Goal: Task Accomplishment & Management: Use online tool/utility

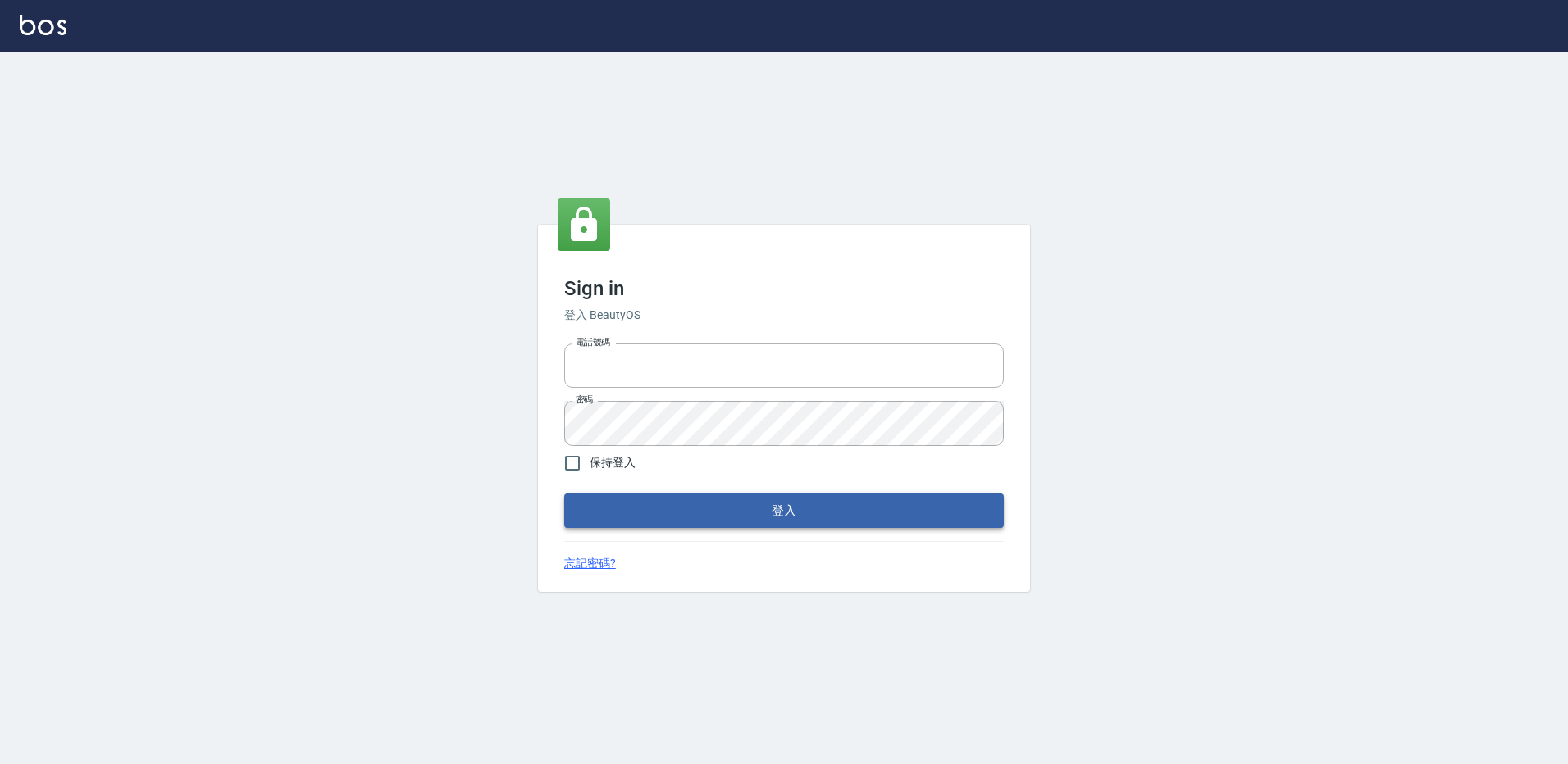
type input "27222158"
click at [783, 517] on button "登入" at bounding box center [784, 511] width 440 height 34
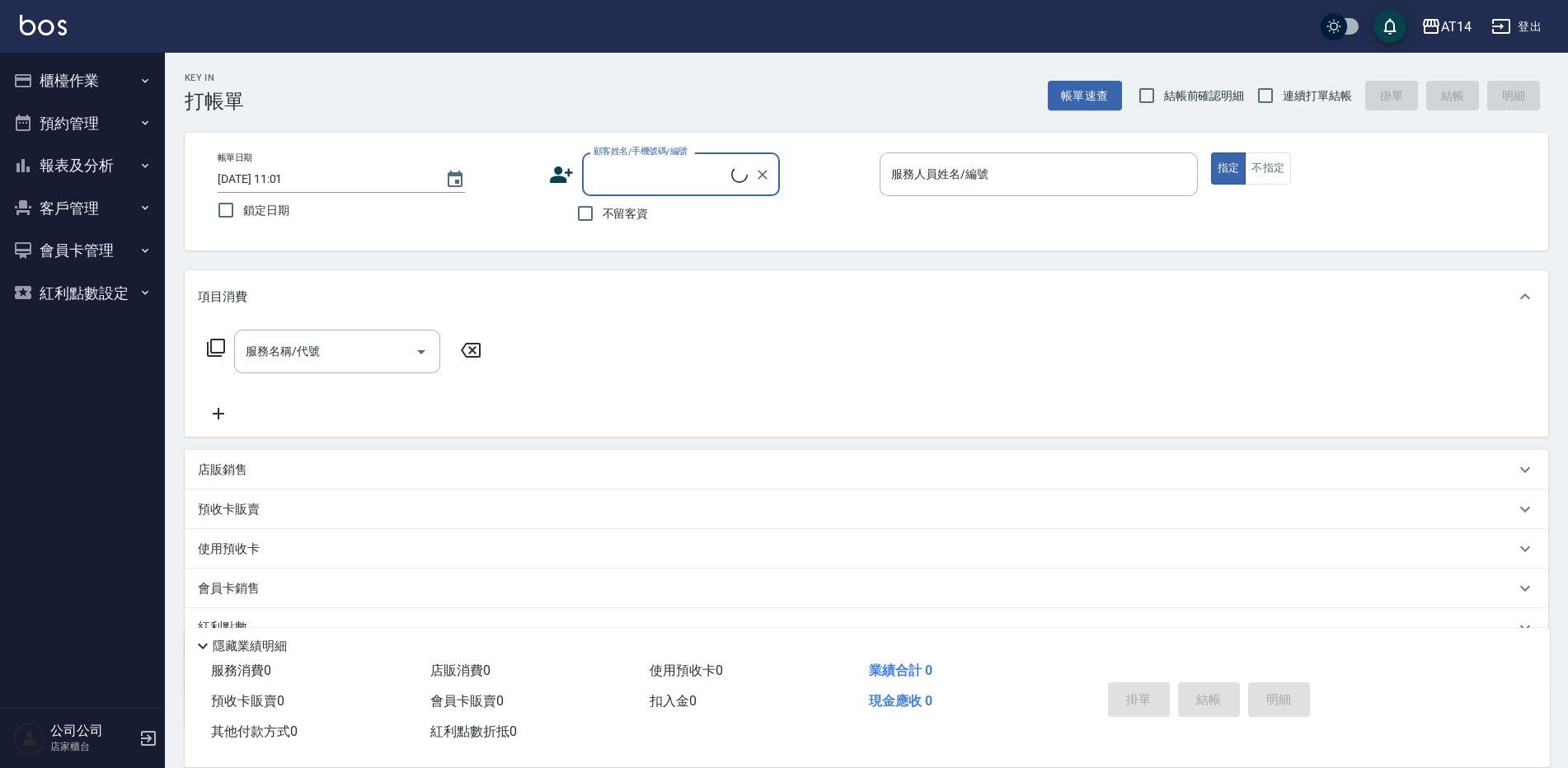
drag, startPoint x: 90, startPoint y: 70, endPoint x: 63, endPoint y: 257, distance: 188.9
click at [94, 68] on button "櫃檯作業" at bounding box center [82, 80] width 152 height 42
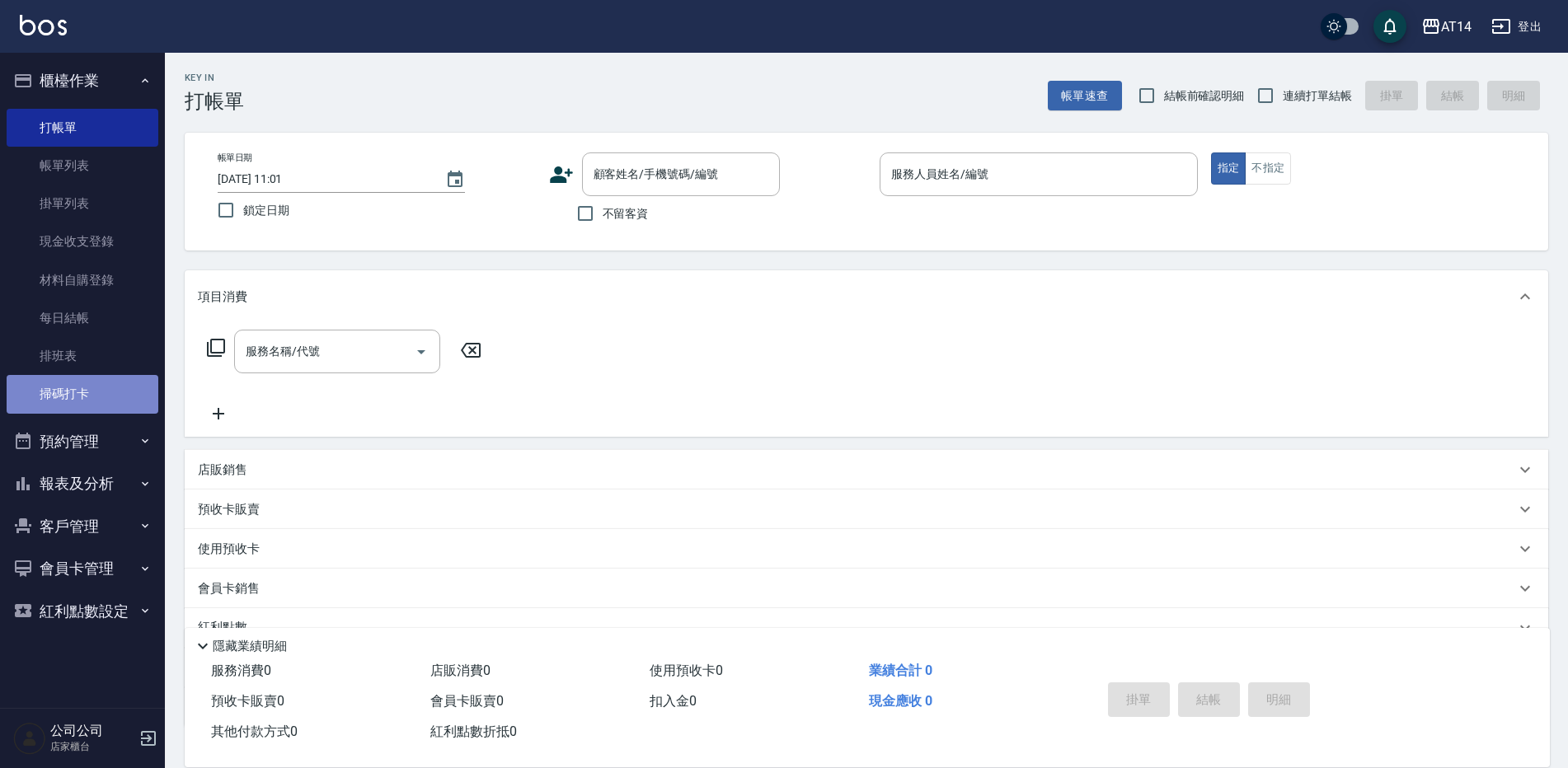
click at [101, 396] on link "掃碼打卡" at bounding box center [82, 394] width 152 height 38
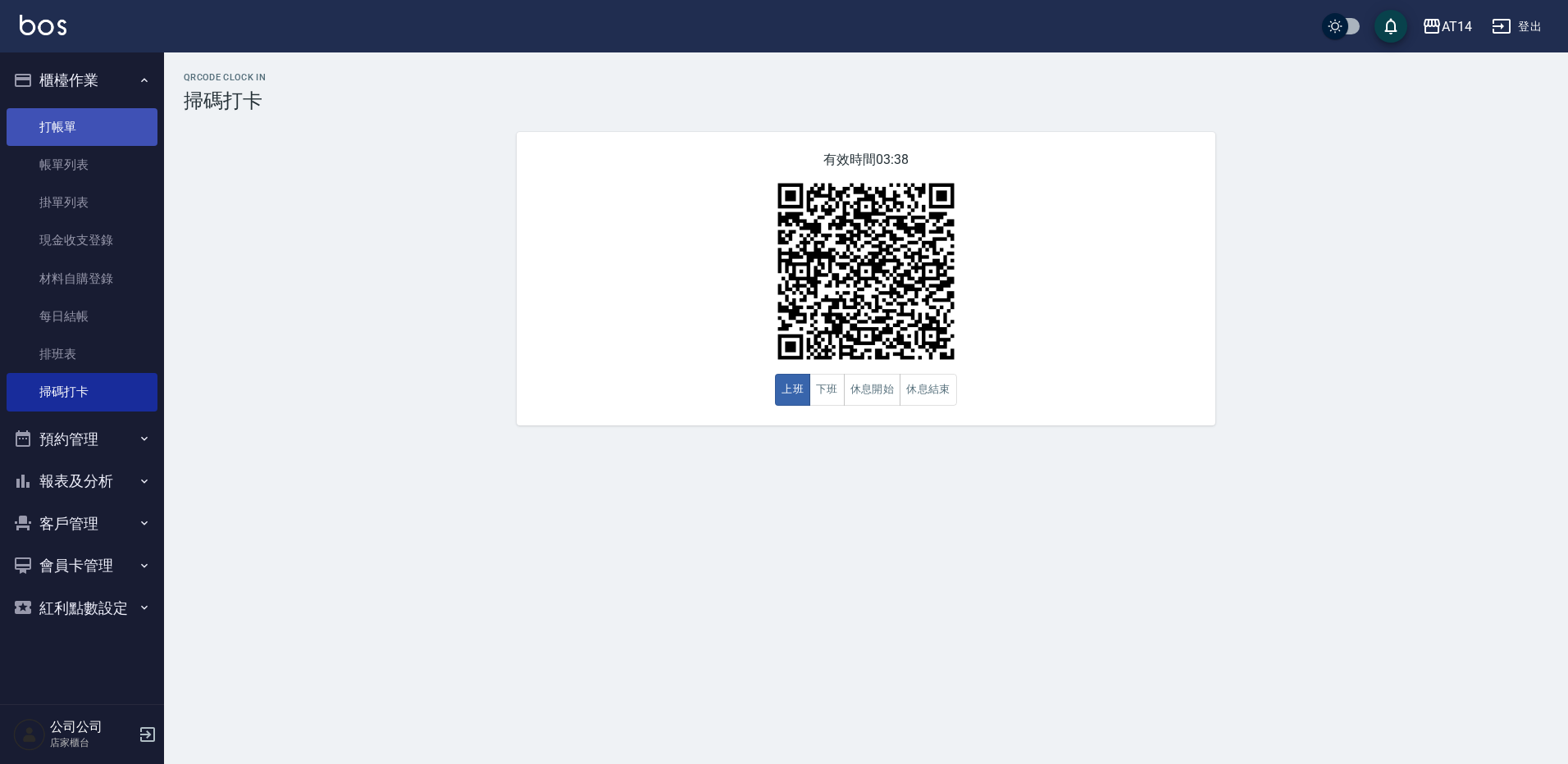
click at [48, 119] on link "打帳單" at bounding box center [82, 128] width 151 height 38
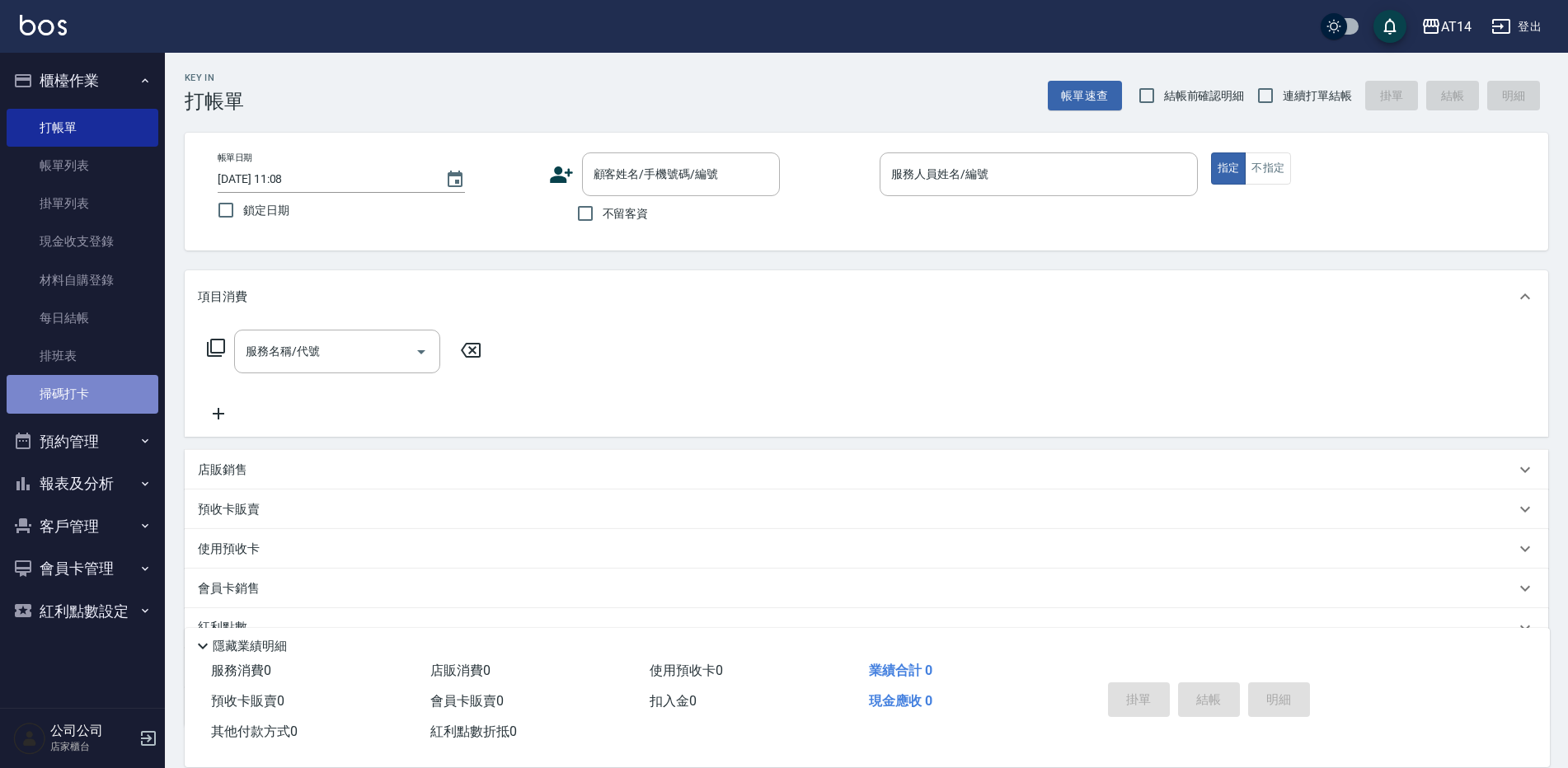
click at [55, 379] on link "掃碼打卡" at bounding box center [82, 394] width 152 height 38
